Goal: Task Accomplishment & Management: Complete application form

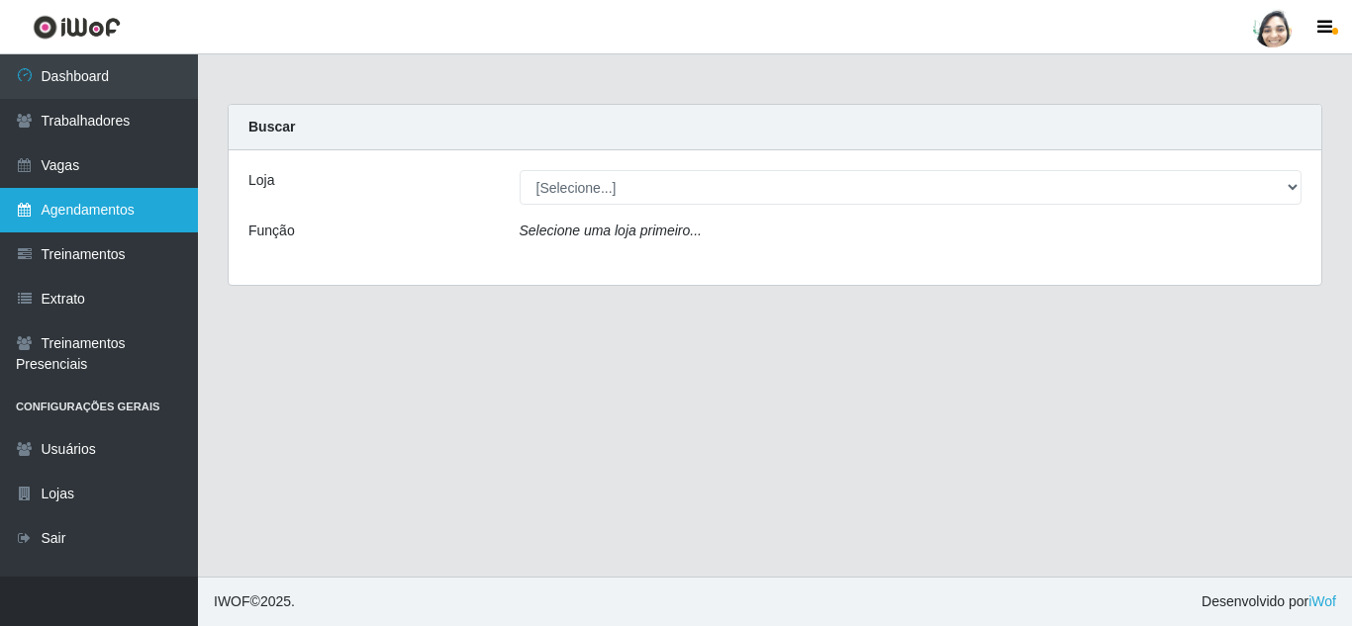
click at [108, 213] on link "Agendamentos" at bounding box center [99, 210] width 198 height 45
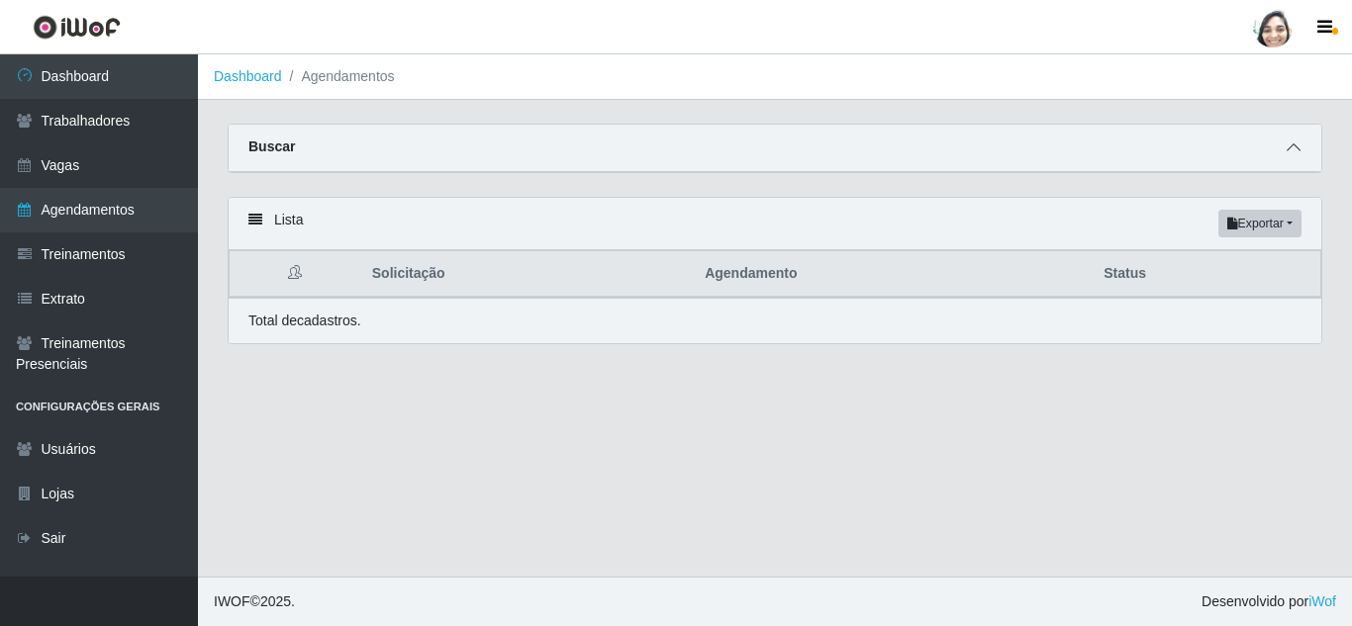
click at [1299, 141] on span at bounding box center [1294, 148] width 24 height 23
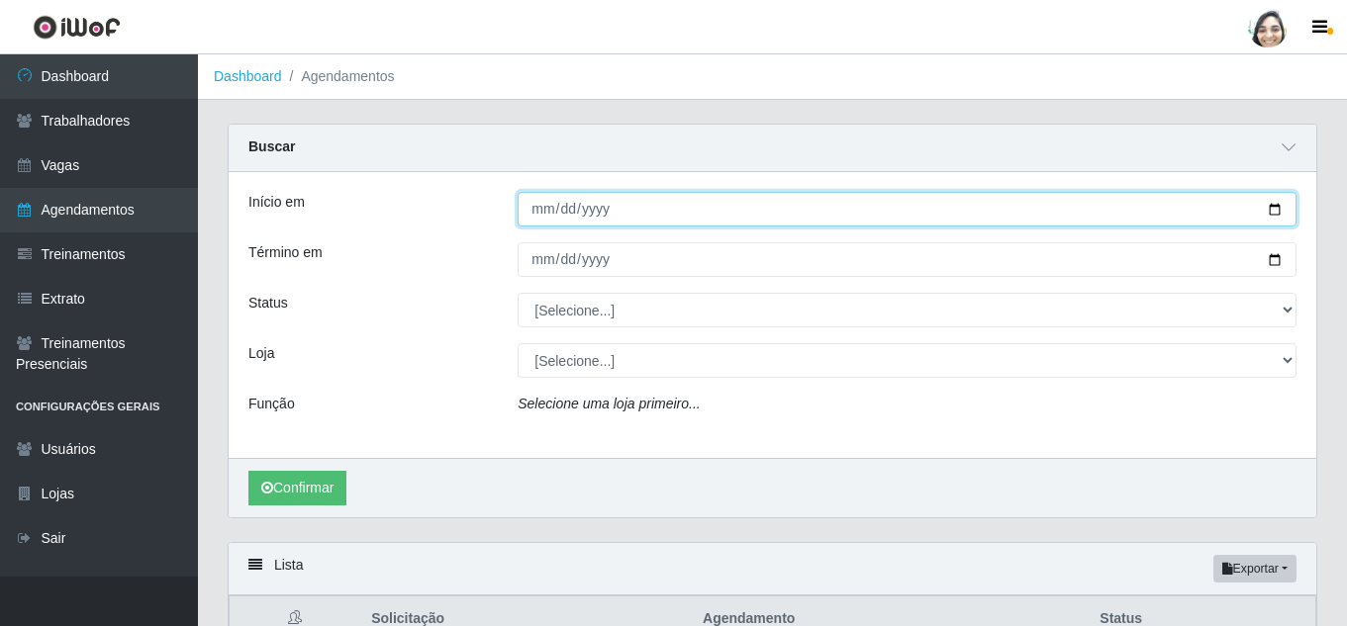
click at [539, 207] on input "Início em" at bounding box center [907, 209] width 779 height 35
type input "[DATE]"
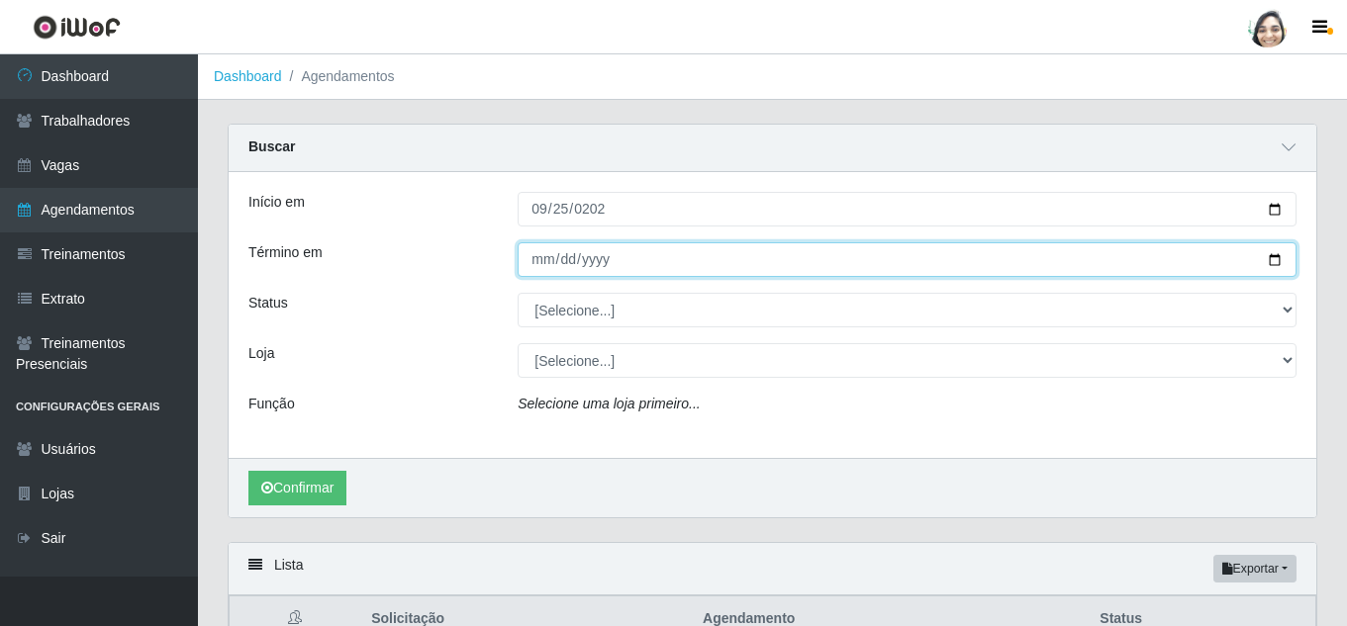
click at [548, 253] on input "Término em" at bounding box center [907, 259] width 779 height 35
type input "[DATE]"
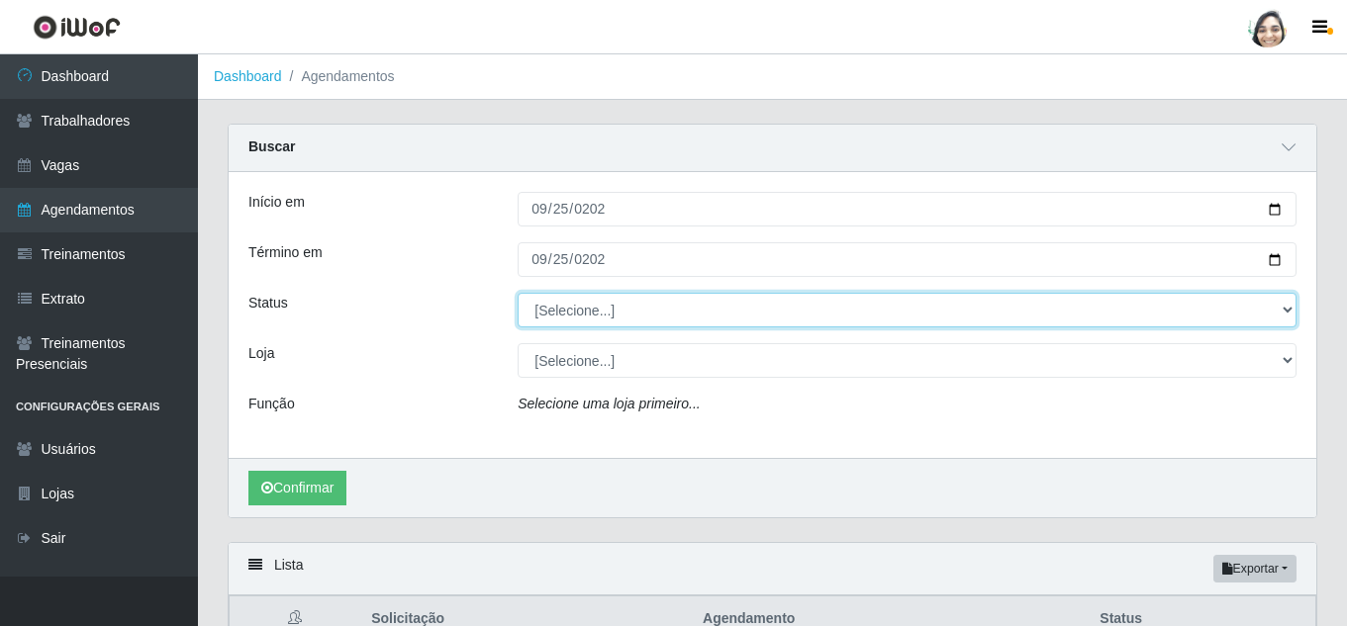
click at [548, 308] on select "[Selecione...] AGENDADO AGUARDANDO LIBERAR EM ANDAMENTO EM REVISÃO FINALIZADO C…" at bounding box center [907, 310] width 779 height 35
select select "FINALIZADO"
click at [518, 294] on select "[Selecione...] AGENDADO AGUARDANDO LIBERAR EM ANDAMENTO EM REVISÃO FINALIZADO C…" at bounding box center [907, 310] width 779 height 35
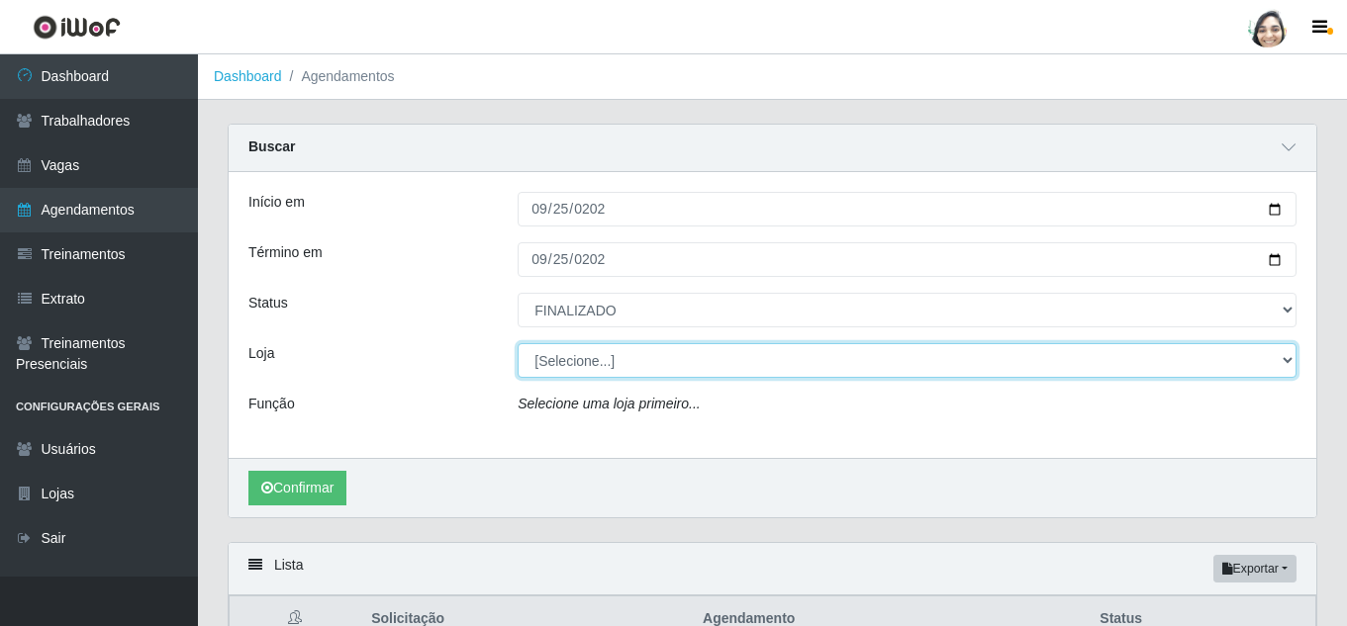
click at [565, 363] on select "[Selecione...] Mar Vermelho - Loja 04" at bounding box center [907, 360] width 779 height 35
select select "251"
click at [518, 344] on select "[Selecione...] Mar Vermelho - Loja 04" at bounding box center [907, 360] width 779 height 35
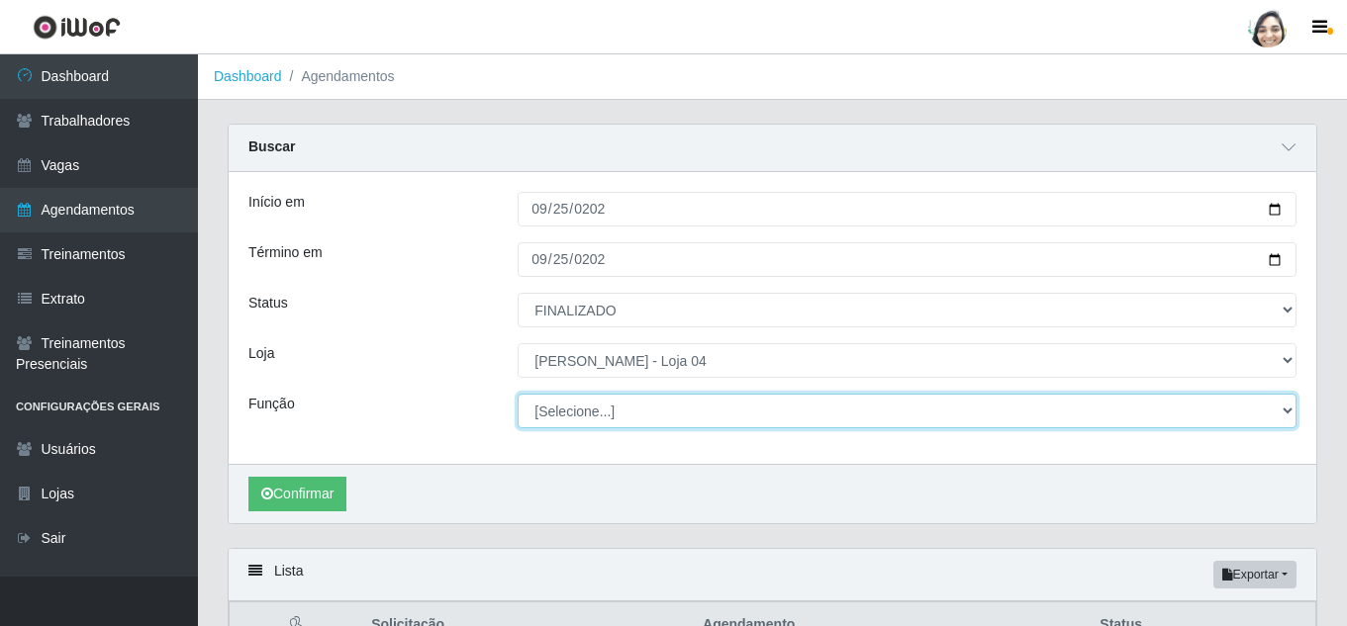
click at [715, 408] on select "[Selecione...] ASG ASG + ASG ++ Auxiliar de Depósito Auxiliar de Depósito + Aux…" at bounding box center [907, 411] width 779 height 35
select select "22"
click at [518, 395] on select "[Selecione...] ASG ASG + ASG ++ Auxiliar de Depósito Auxiliar de Depósito + Aux…" at bounding box center [907, 411] width 779 height 35
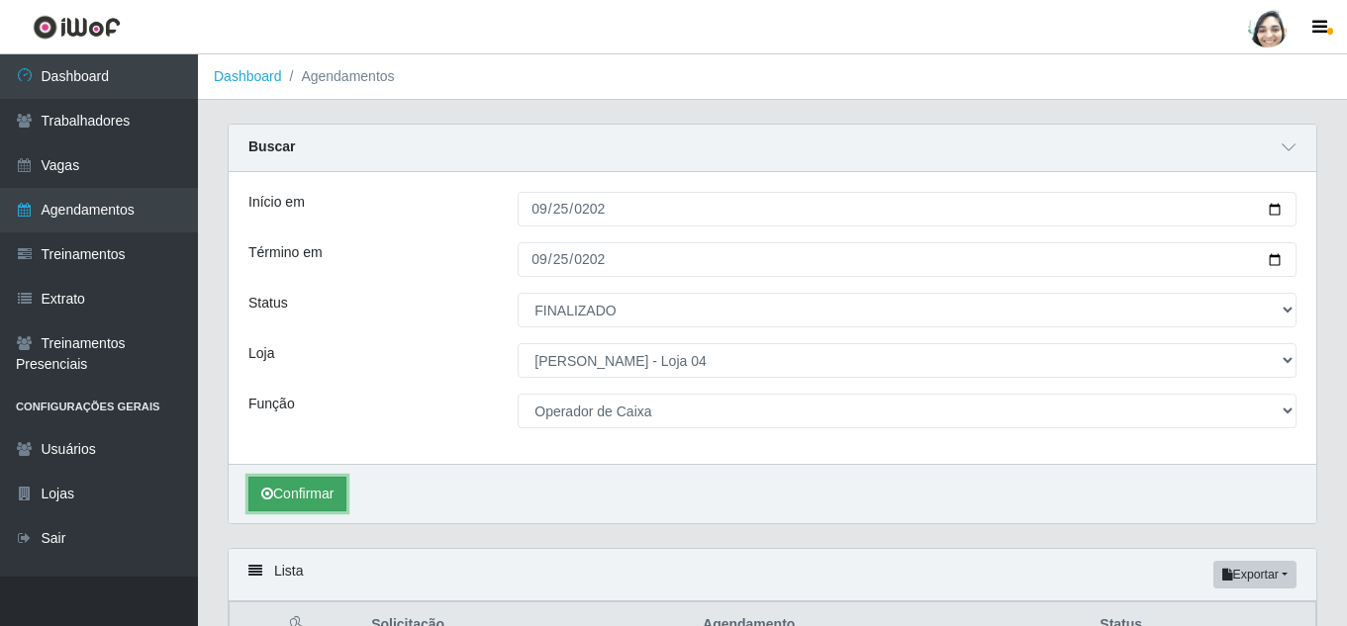
click at [282, 480] on button "Confirmar" at bounding box center [297, 494] width 98 height 35
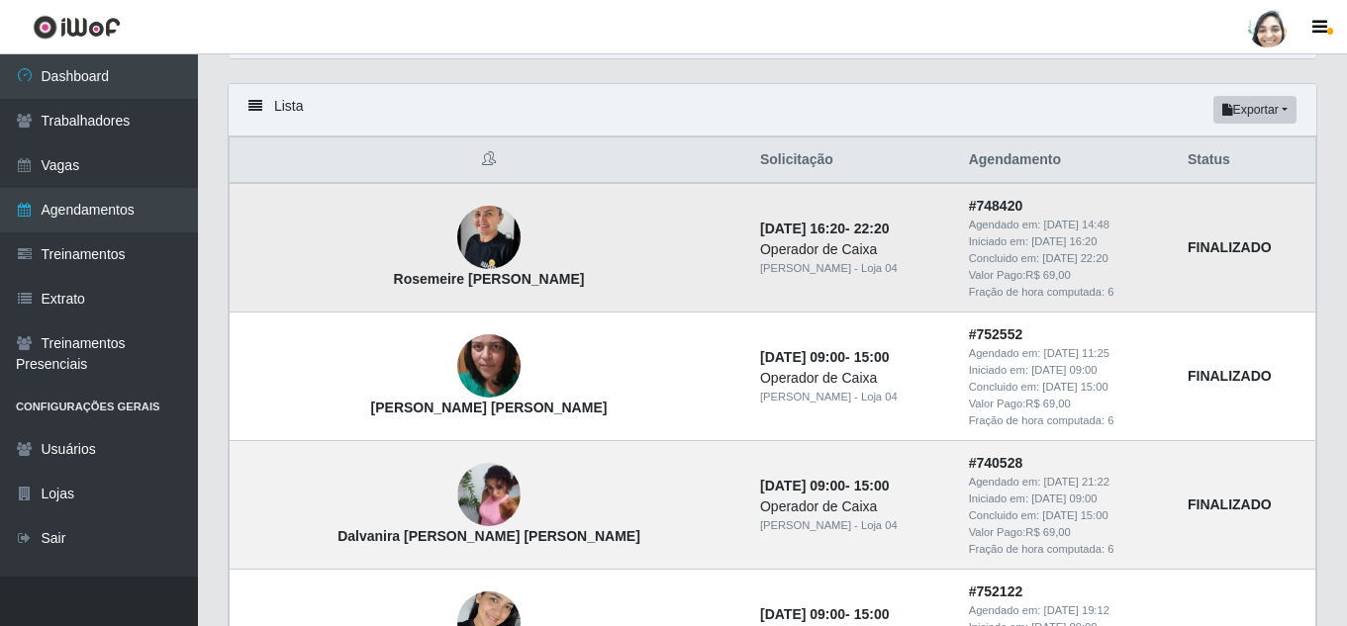
scroll to position [366, 0]
